Goal: Information Seeking & Learning: Learn about a topic

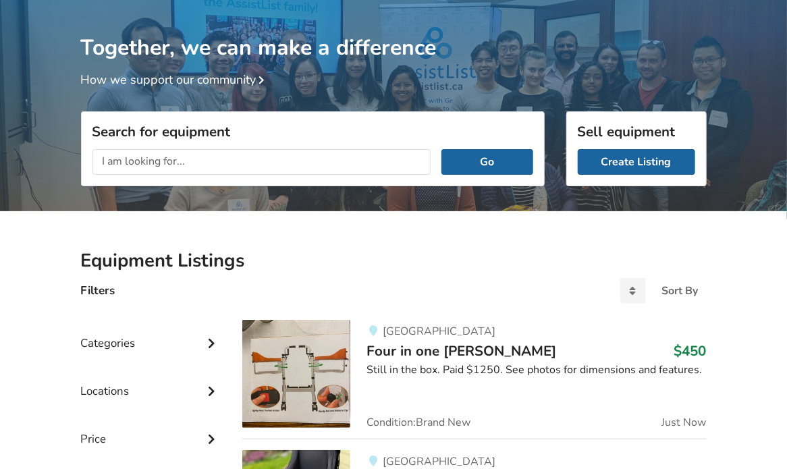
click at [130, 159] on input "text" at bounding box center [262, 162] width 339 height 26
type input "p"
click at [442, 149] on button "Go" at bounding box center [487, 162] width 91 height 26
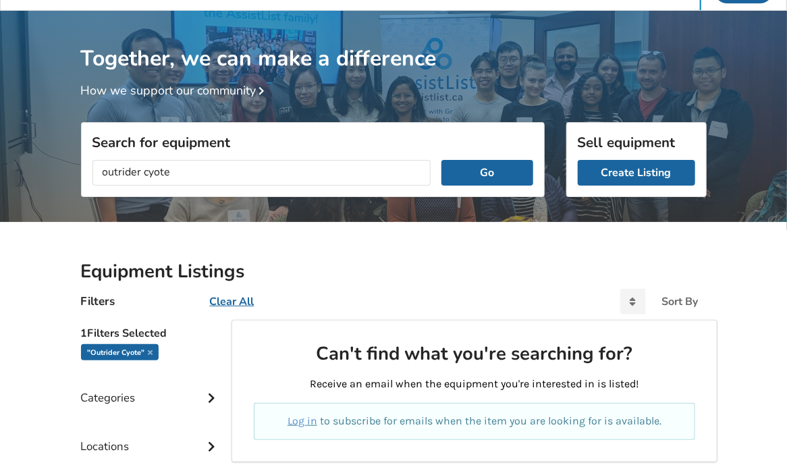
drag, startPoint x: 176, startPoint y: 169, endPoint x: 78, endPoint y: 154, distance: 98.4
click at [78, 154] on div "Together, we can make a difference How we support our community Search for equi…" at bounding box center [393, 361] width 787 height 700
type input "power wheelchair"
click at [442, 160] on button "Go" at bounding box center [487, 173] width 91 height 26
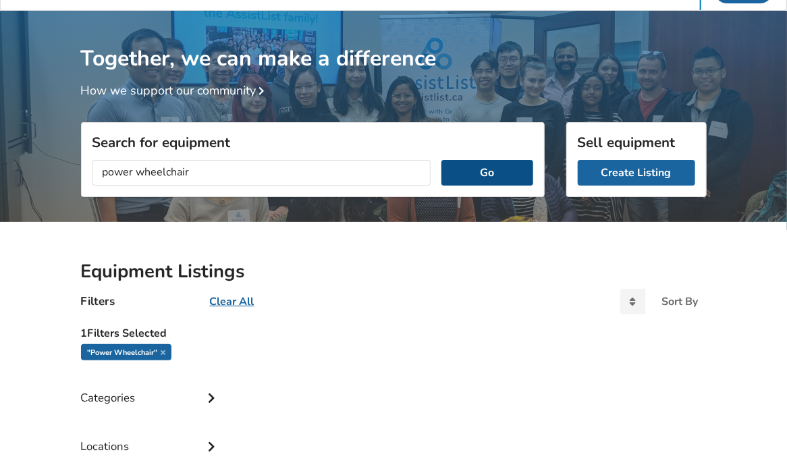
click at [500, 163] on button "Go" at bounding box center [487, 173] width 91 height 26
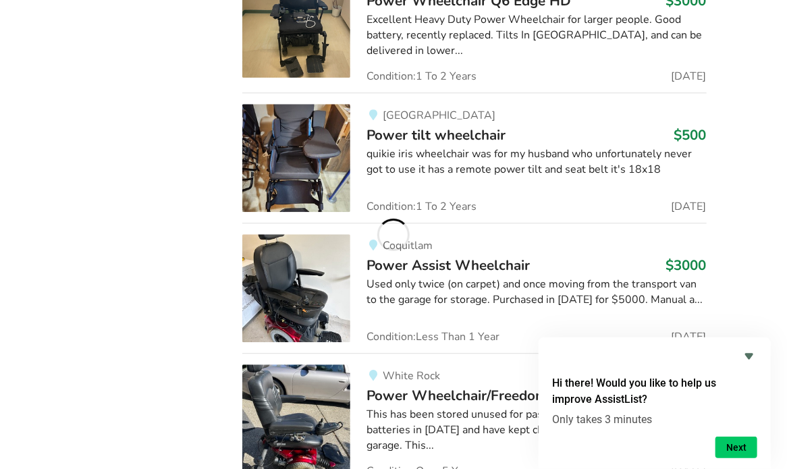
scroll to position [1172, 0]
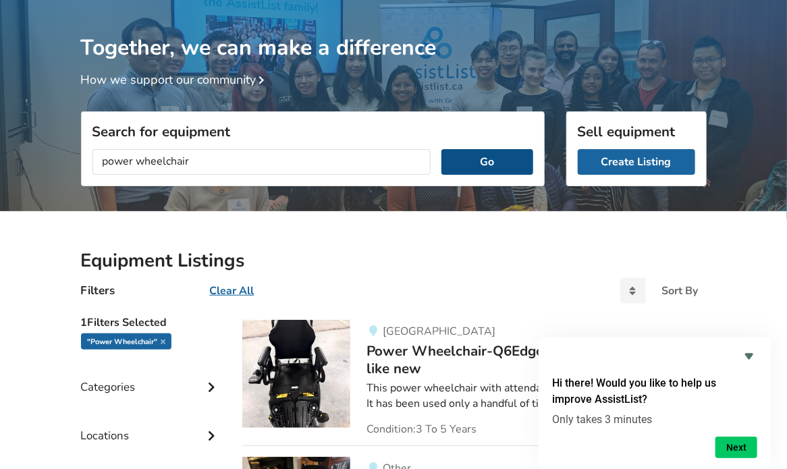
scroll to position [38, 0]
